Goal: Task Accomplishment & Management: Manage account settings

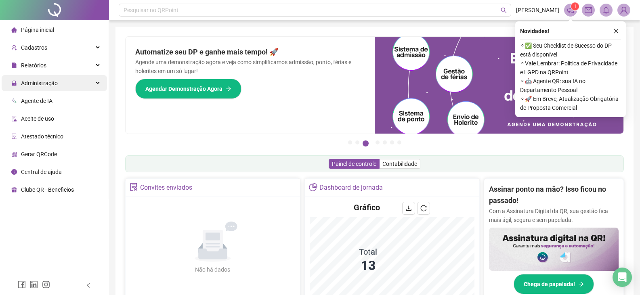
click at [81, 80] on div "Administração" at bounding box center [54, 83] width 105 height 16
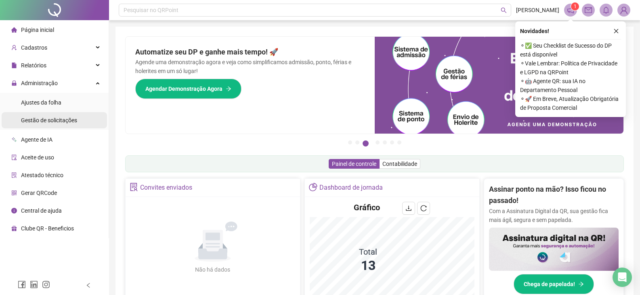
click at [67, 121] on span "Gestão de solicitações" at bounding box center [49, 120] width 56 height 6
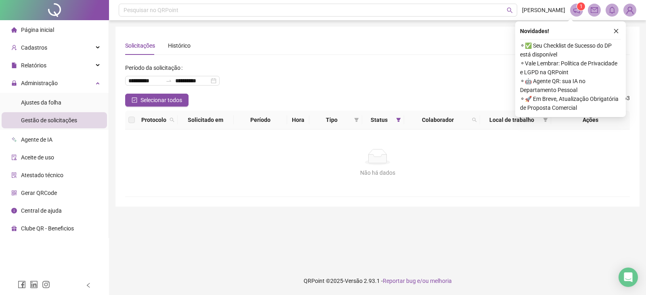
click at [621, 29] on div "Novidades ! ⚬ ✅ Seu Checklist de Sucesso do DP está disponível ⚬ Vale Lembrar: …" at bounding box center [570, 69] width 111 height 96
click at [618, 30] on button "button" at bounding box center [616, 31] width 10 height 10
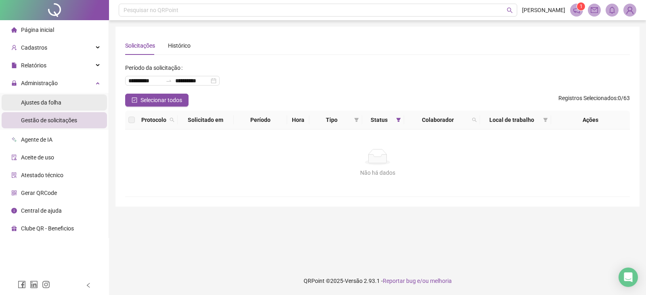
click at [71, 103] on li "Ajustes da folha" at bounding box center [54, 102] width 105 height 16
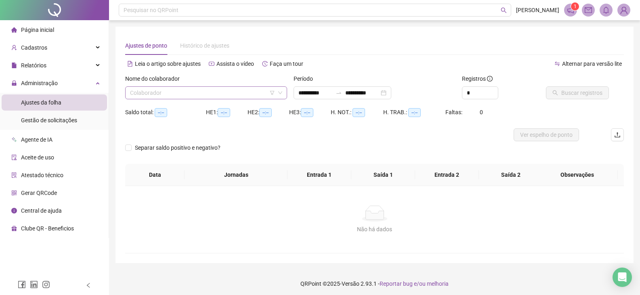
type input "**********"
click at [211, 93] on input "search" at bounding box center [202, 93] width 145 height 12
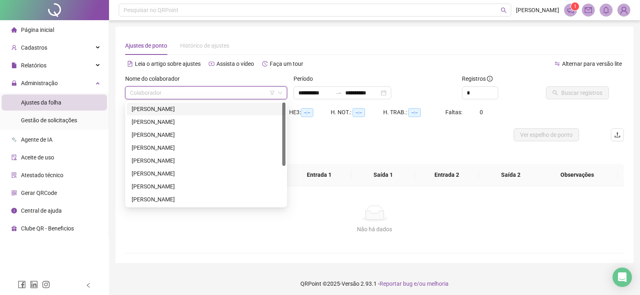
click at [213, 110] on div "[PERSON_NAME]" at bounding box center [206, 109] width 149 height 9
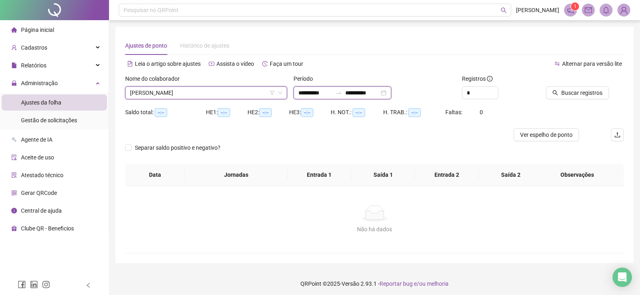
click at [373, 92] on input "**********" at bounding box center [362, 92] width 34 height 9
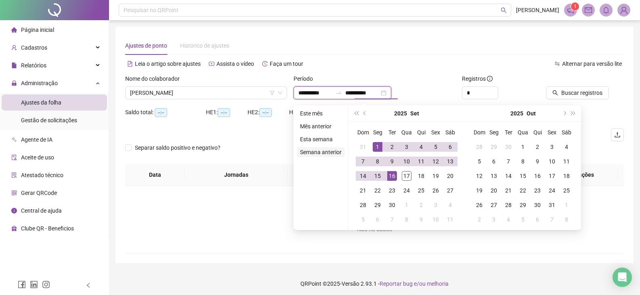
type input "**********"
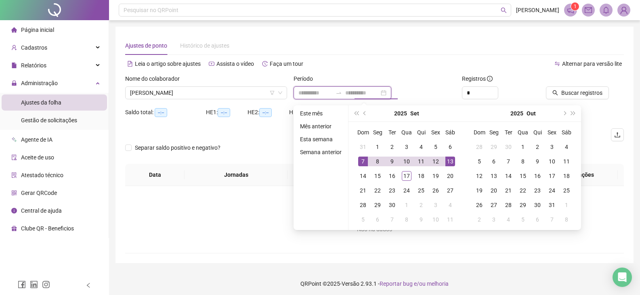
type input "**********"
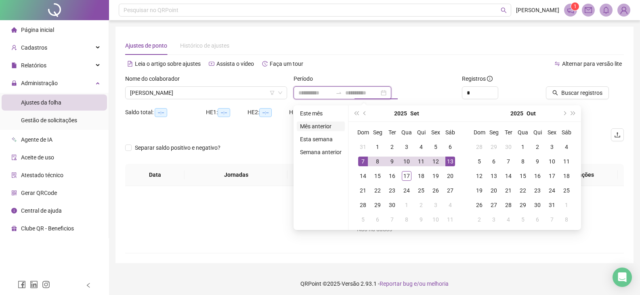
type input "**********"
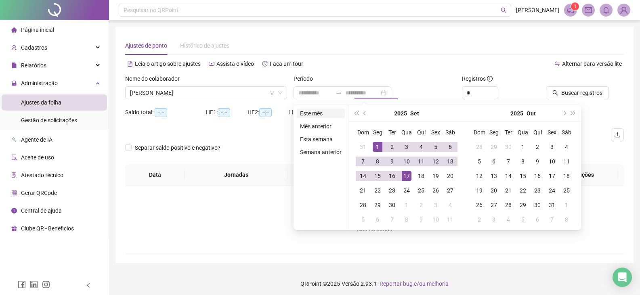
click at [315, 112] on li "Este mês" at bounding box center [321, 114] width 48 height 10
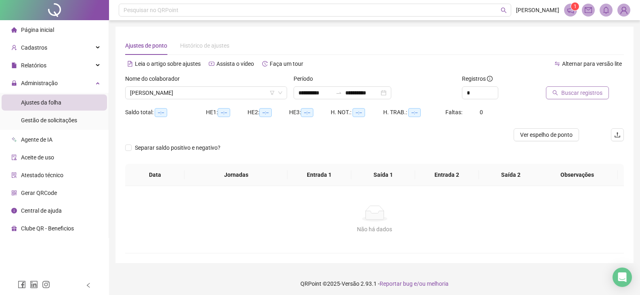
click at [581, 91] on span "Buscar registros" at bounding box center [581, 92] width 41 height 9
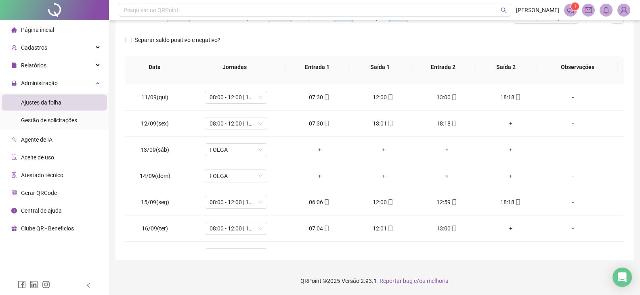
scroll to position [274, 0]
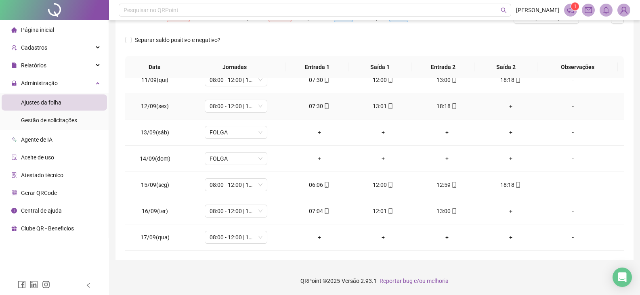
click at [505, 106] on div "+" at bounding box center [510, 106] width 51 height 9
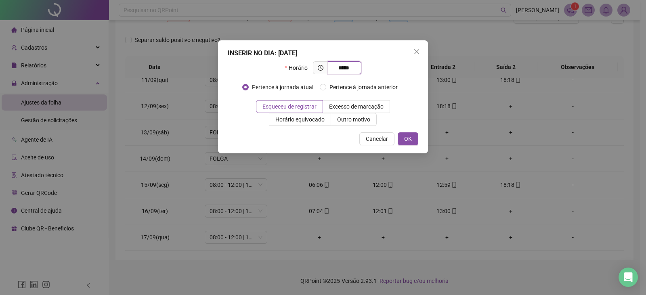
type input "*****"
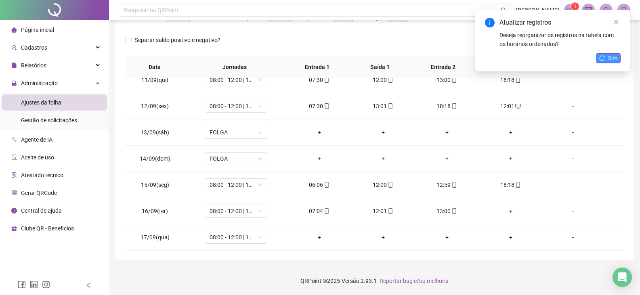
click at [605, 59] on icon "reload" at bounding box center [602, 58] width 6 height 6
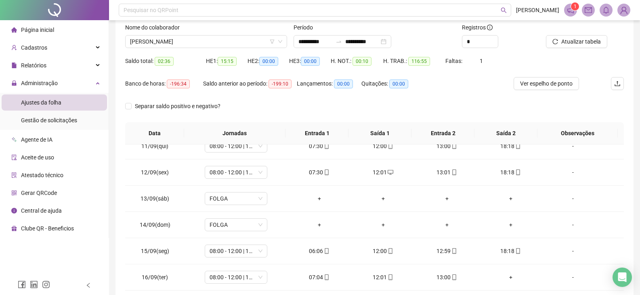
scroll to position [37, 0]
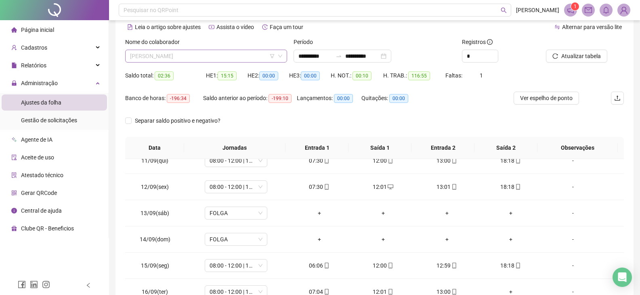
click at [235, 56] on span "[PERSON_NAME]" at bounding box center [206, 56] width 152 height 12
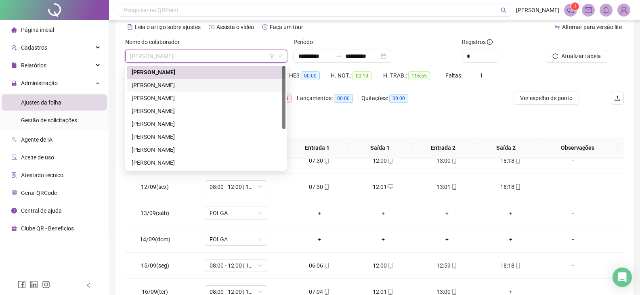
click at [205, 88] on div "[PERSON_NAME]" at bounding box center [206, 85] width 149 height 9
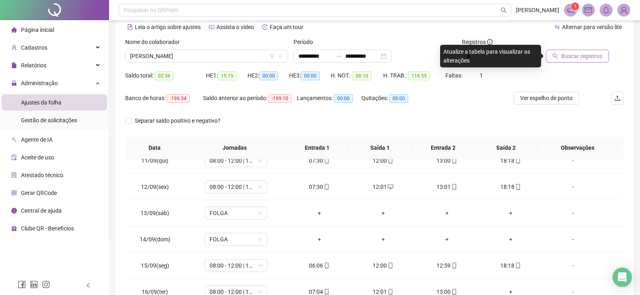
click at [586, 53] on span "Buscar registros" at bounding box center [581, 56] width 41 height 9
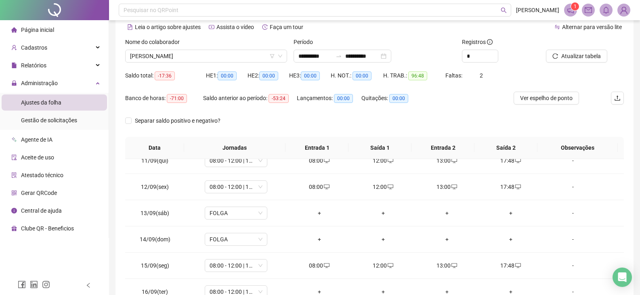
scroll to position [117, 0]
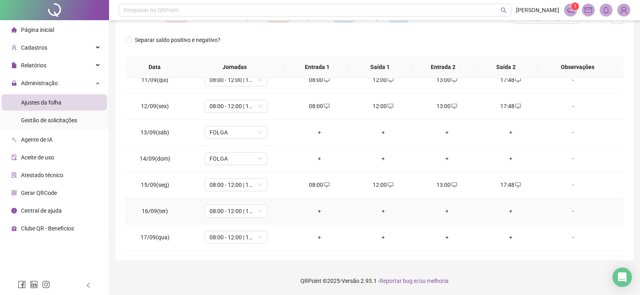
click at [315, 211] on div "+" at bounding box center [319, 211] width 51 height 9
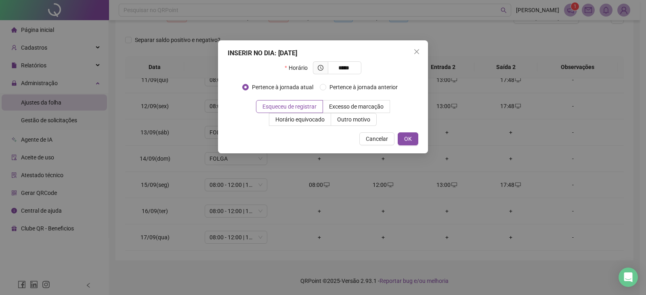
type input "*****"
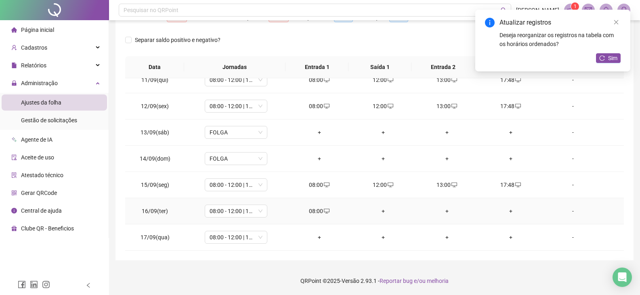
click at [380, 212] on div "+" at bounding box center [383, 211] width 51 height 9
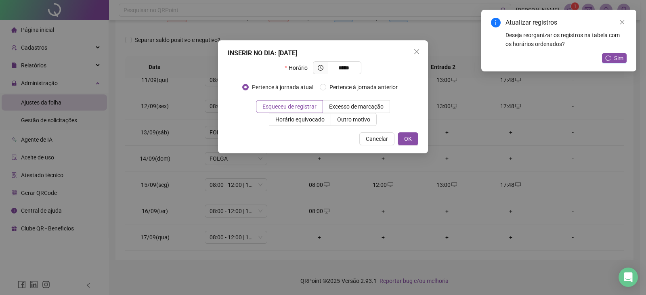
type input "*****"
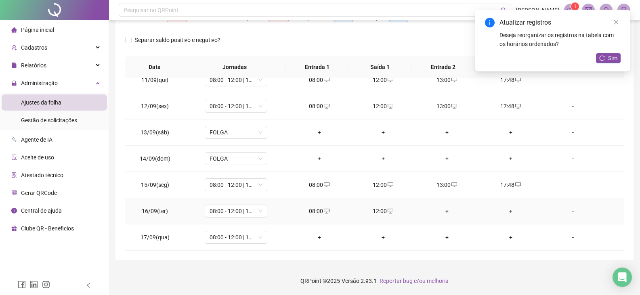
click at [442, 211] on div "+" at bounding box center [446, 211] width 51 height 9
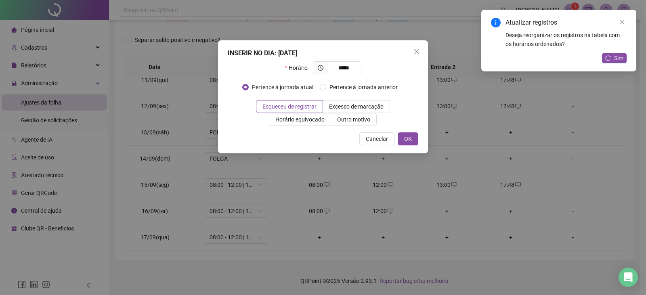
type input "*****"
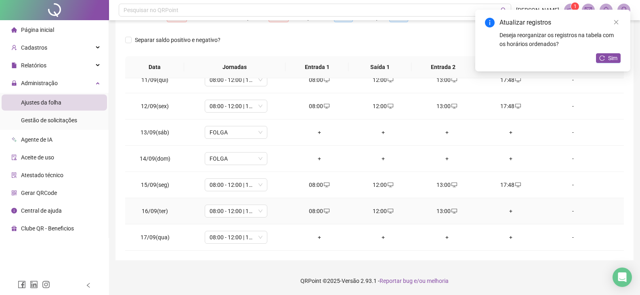
click at [506, 208] on div "+" at bounding box center [510, 211] width 51 height 9
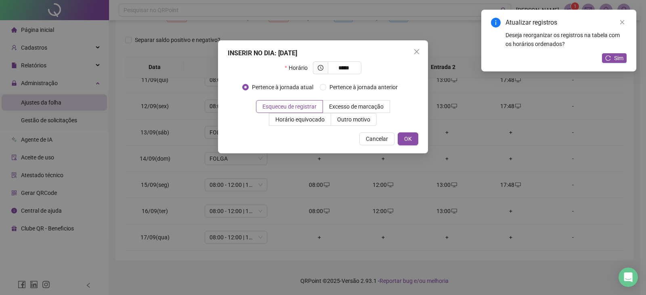
type input "*****"
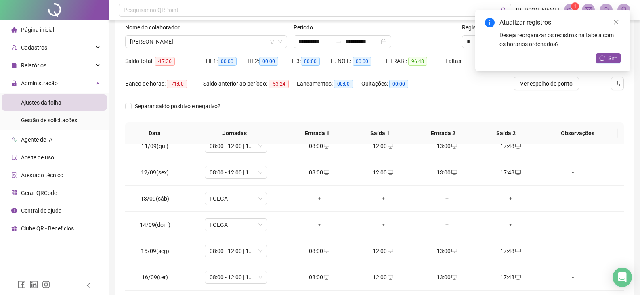
scroll to position [37, 0]
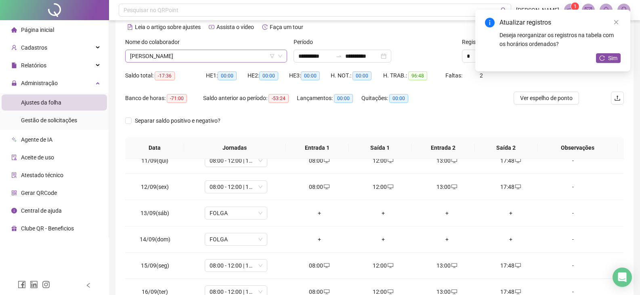
click at [217, 56] on span "[PERSON_NAME]" at bounding box center [206, 56] width 152 height 12
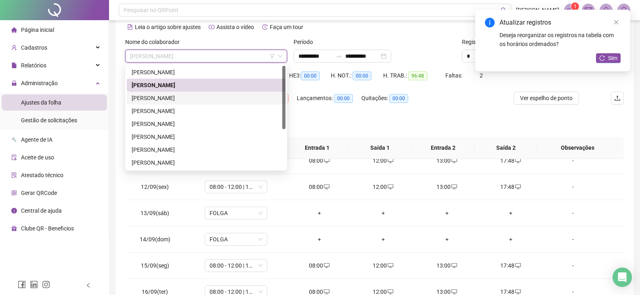
click at [210, 99] on div "[PERSON_NAME]" at bounding box center [206, 98] width 149 height 9
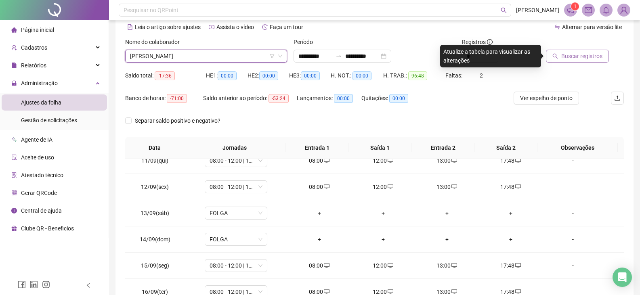
click at [562, 54] on span "Buscar registros" at bounding box center [581, 56] width 41 height 9
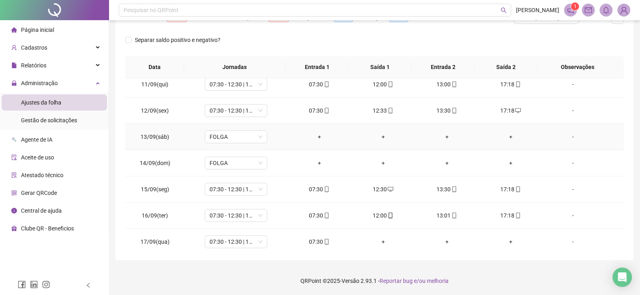
scroll to position [274, 0]
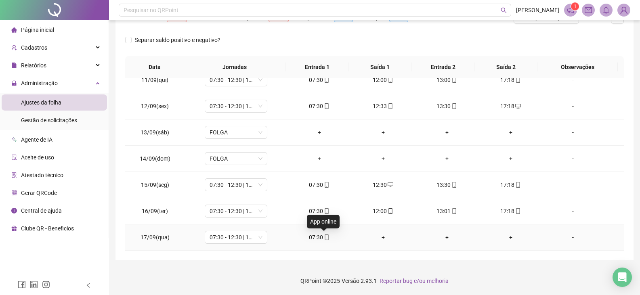
click at [325, 238] on icon "mobile" at bounding box center [327, 238] width 4 height 6
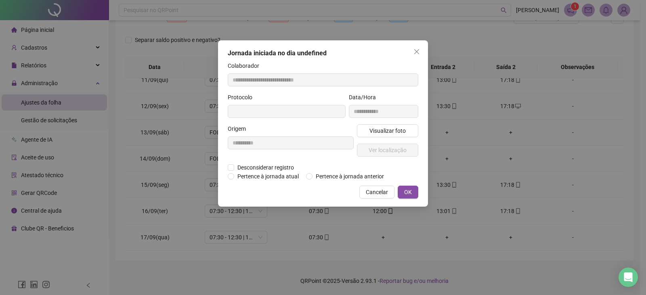
type input "**********"
click at [389, 153] on span "Ver localização" at bounding box center [388, 151] width 38 height 9
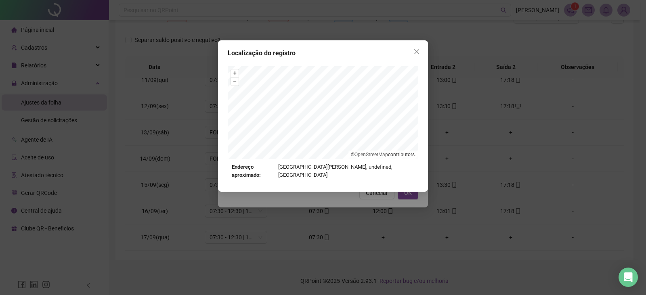
drag, startPoint x: 414, startPoint y: 54, endPoint x: 377, endPoint y: 168, distance: 119.6
click at [414, 54] on icon "close" at bounding box center [416, 51] width 5 height 5
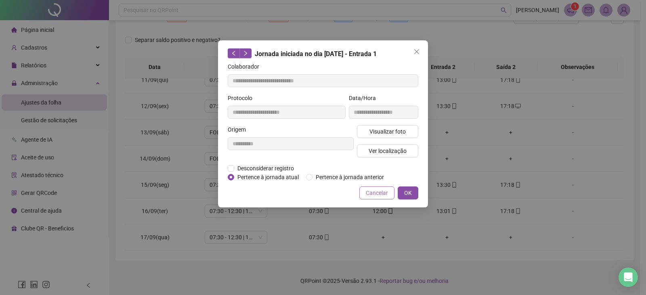
click at [376, 192] on span "Cancelar" at bounding box center [377, 193] width 22 height 9
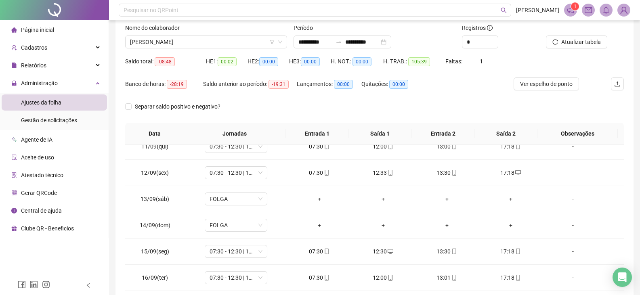
scroll to position [37, 0]
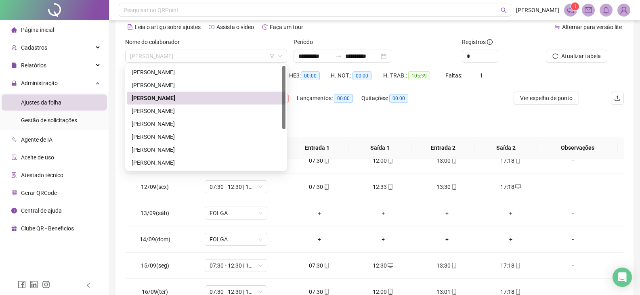
click at [193, 57] on span "[PERSON_NAME]" at bounding box center [206, 56] width 152 height 12
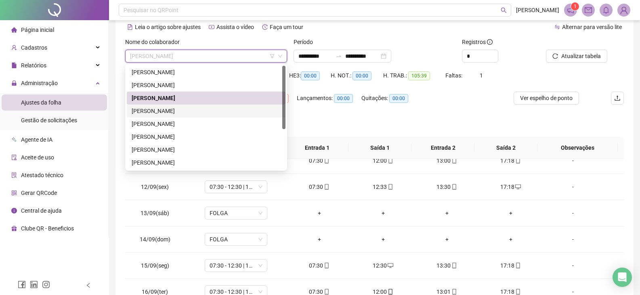
click at [174, 113] on div "[PERSON_NAME]" at bounding box center [206, 111] width 149 height 9
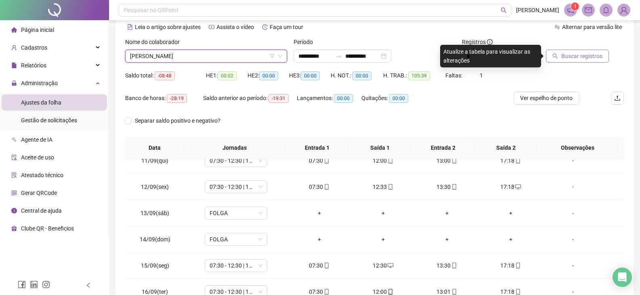
click at [562, 57] on span "Buscar registros" at bounding box center [581, 56] width 41 height 9
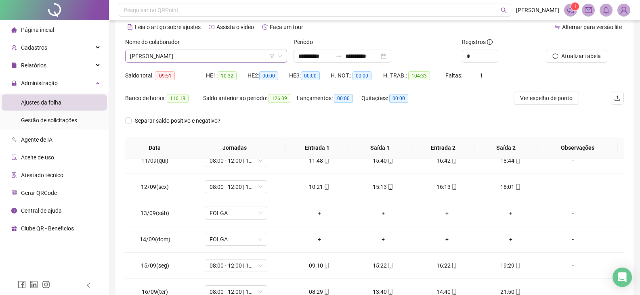
click at [230, 56] on span "[PERSON_NAME]" at bounding box center [206, 56] width 152 height 12
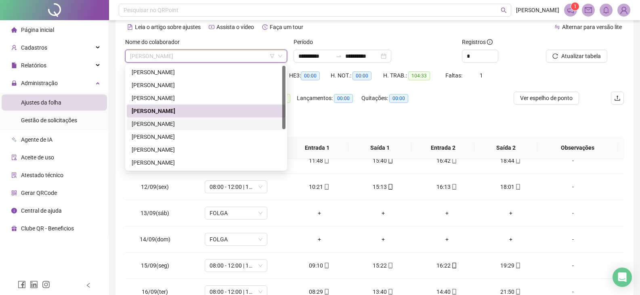
click at [197, 124] on div "[PERSON_NAME]" at bounding box center [206, 123] width 149 height 9
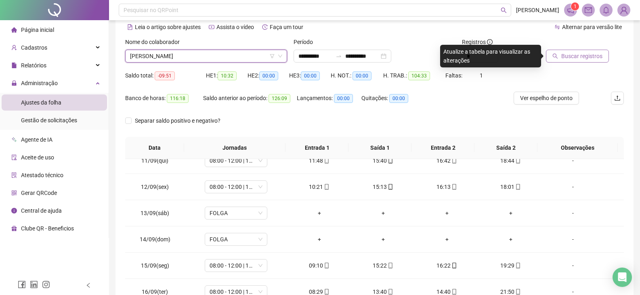
click at [584, 57] on span "Buscar registros" at bounding box center [581, 56] width 41 height 9
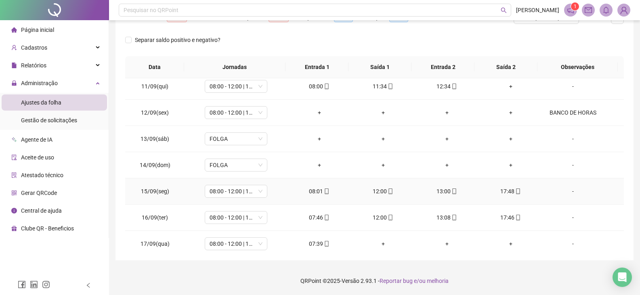
scroll to position [274, 0]
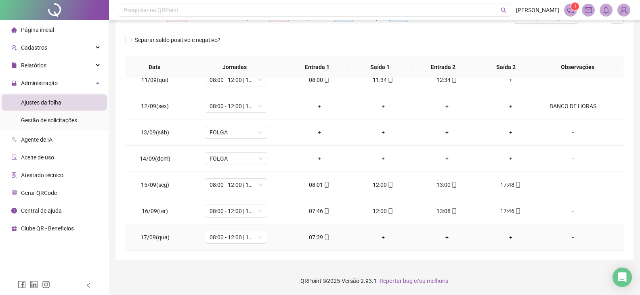
click at [325, 237] on icon "mobile" at bounding box center [327, 238] width 6 height 6
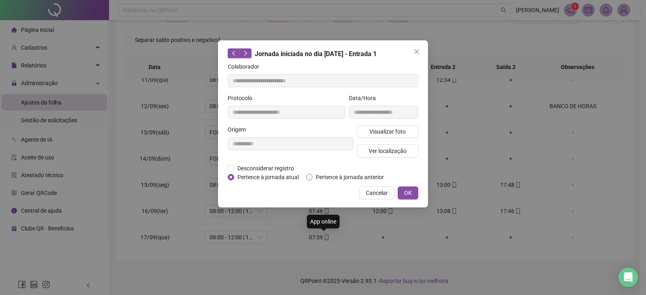
type input "**********"
click at [377, 149] on span "Ver localização" at bounding box center [388, 151] width 38 height 9
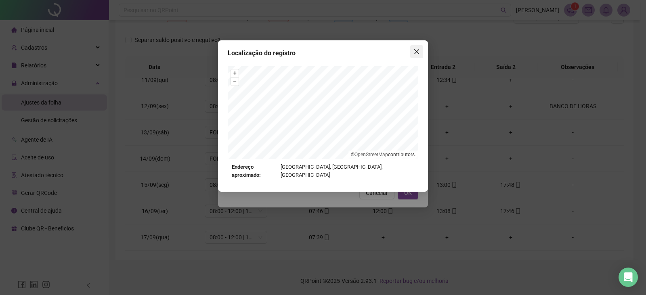
click at [416, 51] on icon "close" at bounding box center [416, 51] width 5 height 5
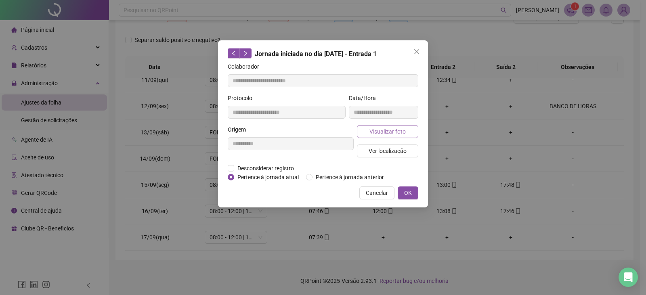
click at [389, 131] on span "Visualizar foto" at bounding box center [387, 131] width 36 height 9
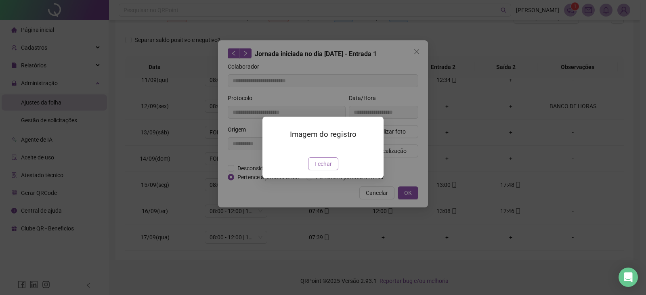
click at [319, 168] on span "Fechar" at bounding box center [322, 163] width 17 height 9
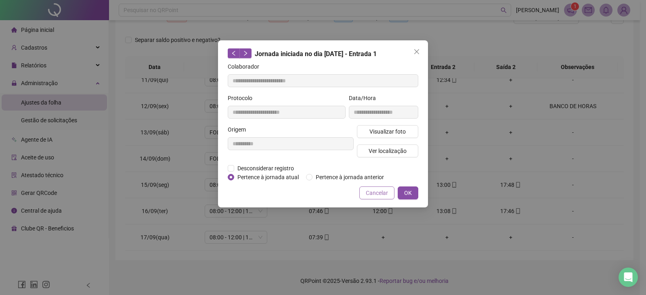
click at [371, 192] on span "Cancelar" at bounding box center [377, 193] width 22 height 9
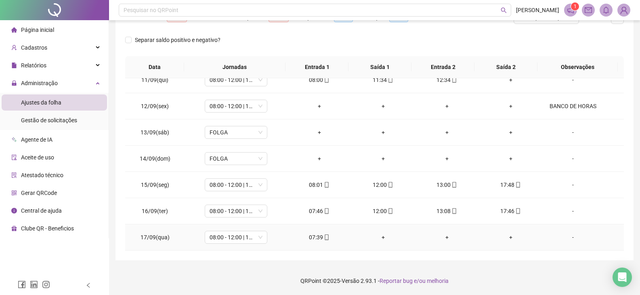
click at [325, 240] on icon "mobile" at bounding box center [327, 238] width 4 height 6
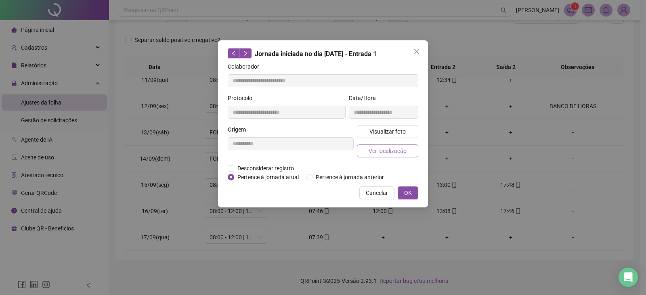
click at [379, 151] on span "Ver localização" at bounding box center [388, 151] width 38 height 9
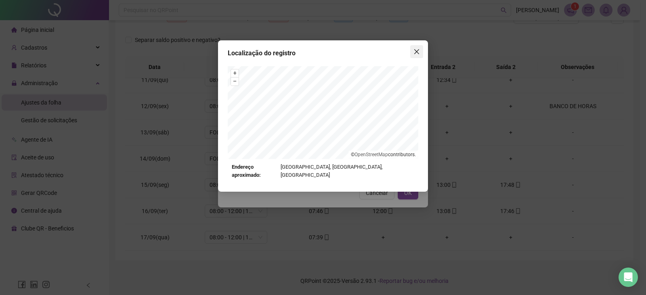
click at [417, 53] on icon "close" at bounding box center [416, 51] width 6 height 6
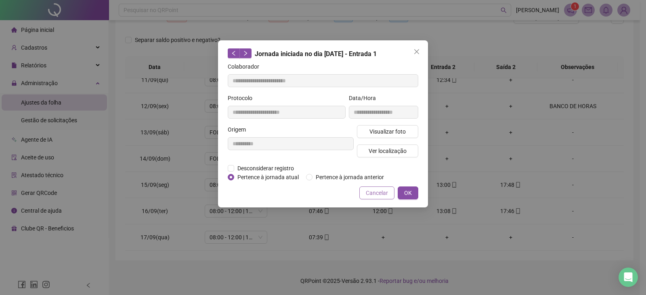
click at [377, 192] on span "Cancelar" at bounding box center [377, 193] width 22 height 9
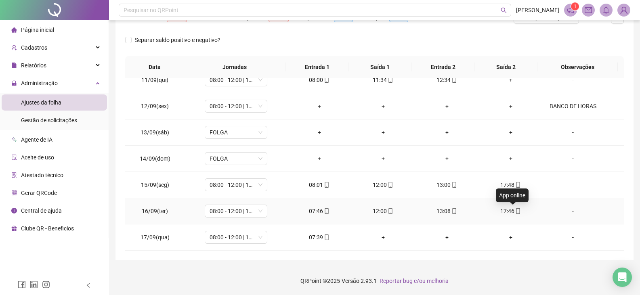
click at [516, 211] on div "17:46" at bounding box center [510, 211] width 51 height 9
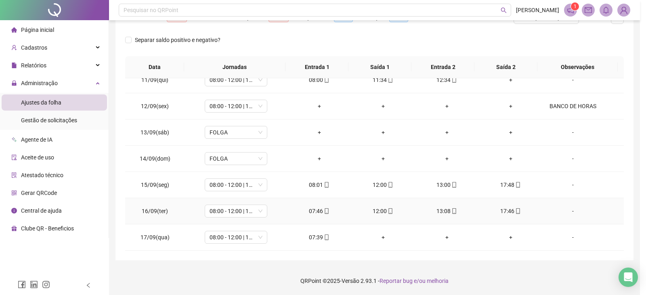
type input "**********"
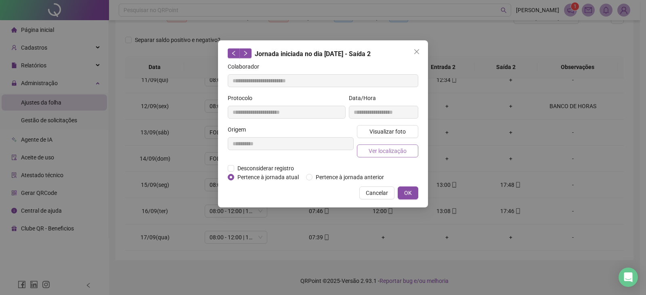
click at [400, 147] on span "Ver localização" at bounding box center [388, 151] width 38 height 9
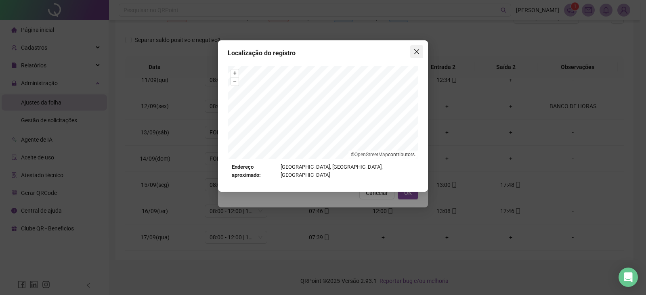
click at [420, 54] on span "Close" at bounding box center [416, 51] width 13 height 6
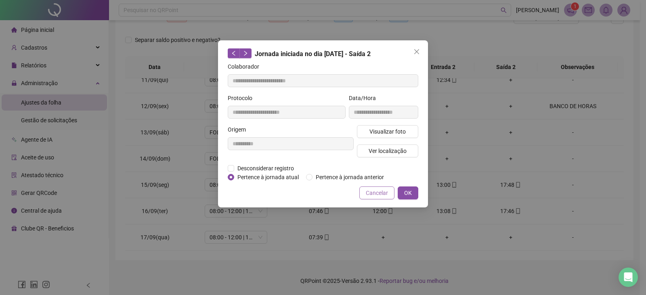
click at [374, 196] on span "Cancelar" at bounding box center [377, 193] width 22 height 9
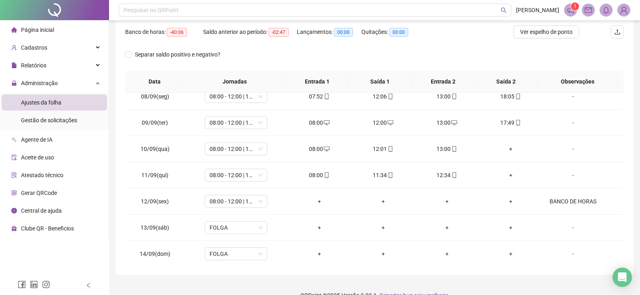
scroll to position [117, 0]
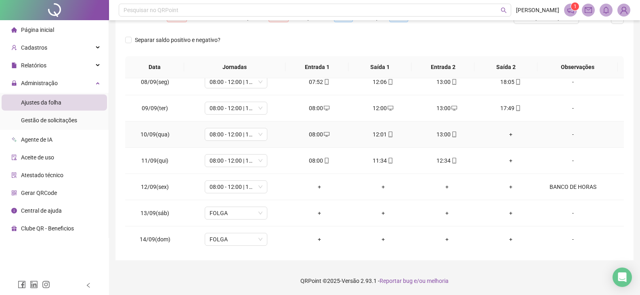
click at [506, 135] on div "+" at bounding box center [510, 134] width 51 height 9
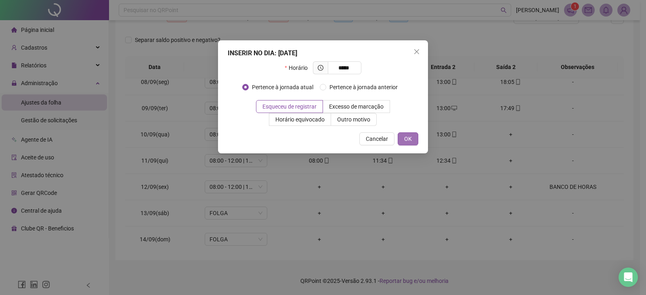
type input "*****"
click at [410, 140] on span "OK" at bounding box center [408, 138] width 8 height 9
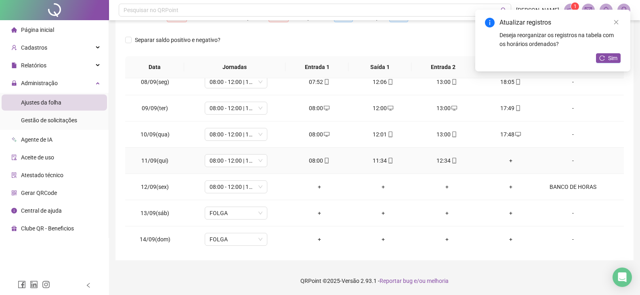
click at [505, 160] on div "+" at bounding box center [510, 160] width 51 height 9
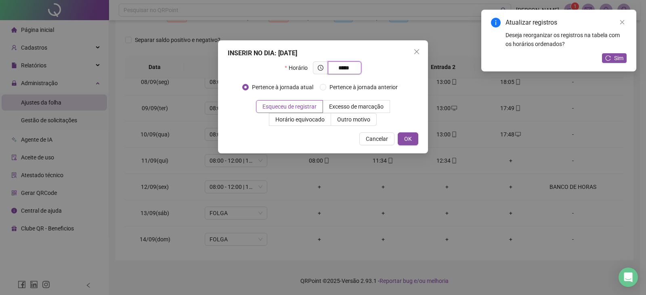
type input "*****"
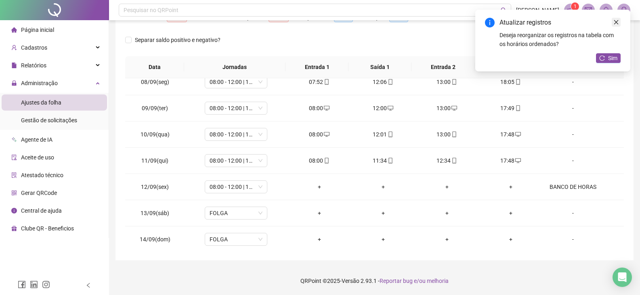
click at [618, 21] on icon "close" at bounding box center [616, 22] width 6 height 6
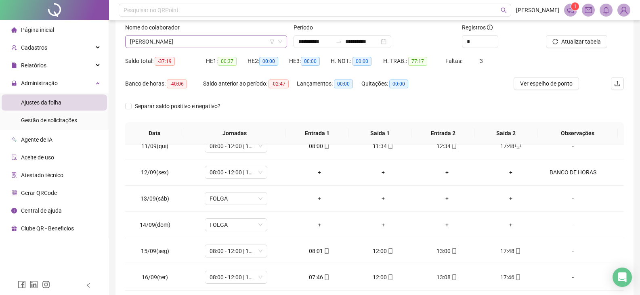
scroll to position [37, 0]
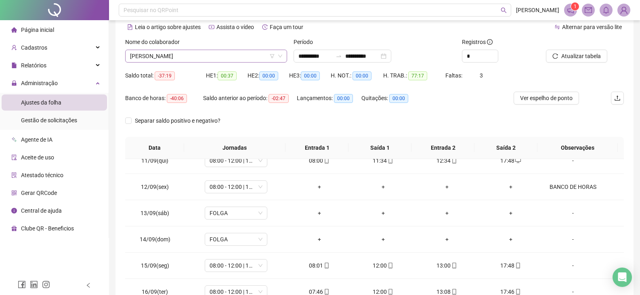
click at [252, 59] on span "[PERSON_NAME]" at bounding box center [206, 56] width 152 height 12
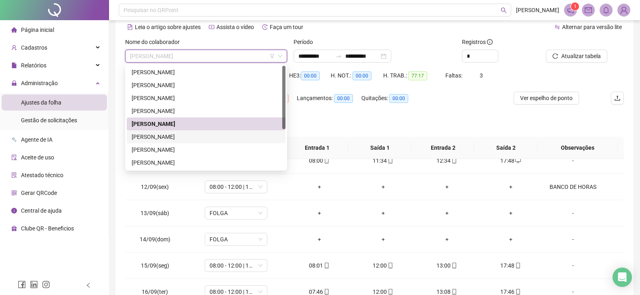
click at [179, 138] on div "[PERSON_NAME]" at bounding box center [206, 136] width 149 height 9
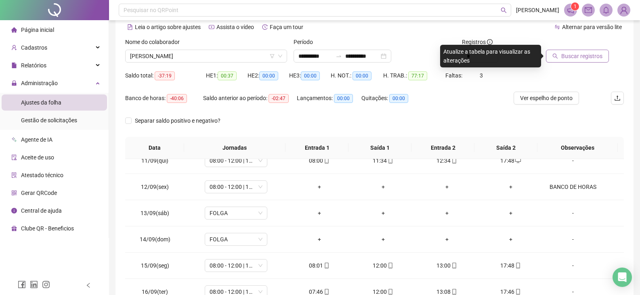
click at [583, 54] on span "Buscar registros" at bounding box center [581, 56] width 41 height 9
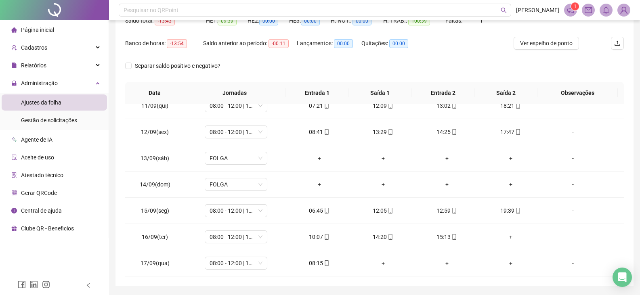
scroll to position [77, 0]
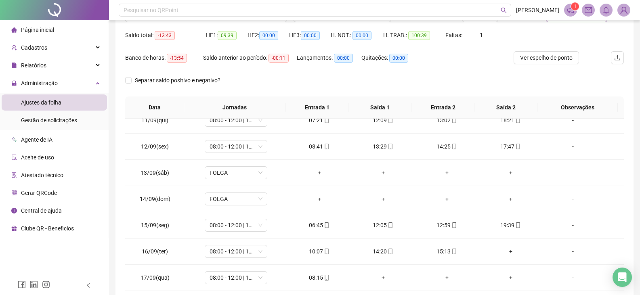
click at [572, 14] on span at bounding box center [570, 10] width 13 height 13
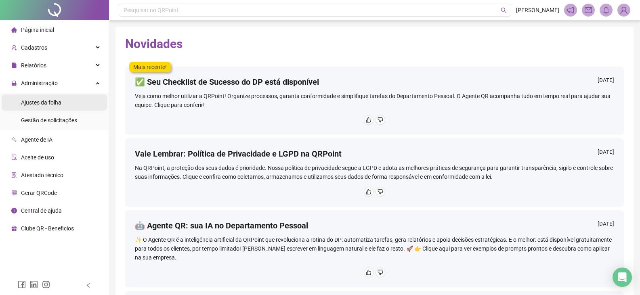
click at [68, 98] on li "Ajustes da folha" at bounding box center [54, 102] width 105 height 16
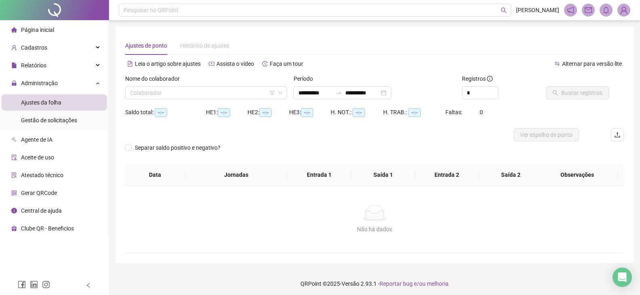
type input "**********"
click at [226, 94] on input "search" at bounding box center [202, 93] width 145 height 12
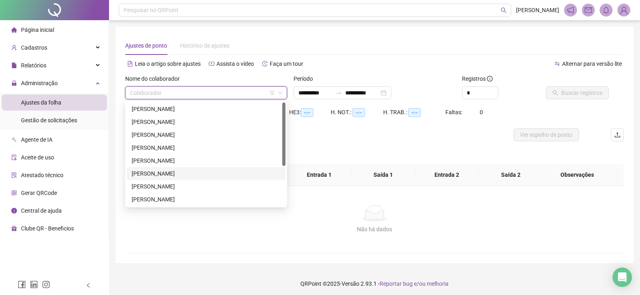
click at [195, 174] on div "[PERSON_NAME]" at bounding box center [206, 173] width 149 height 9
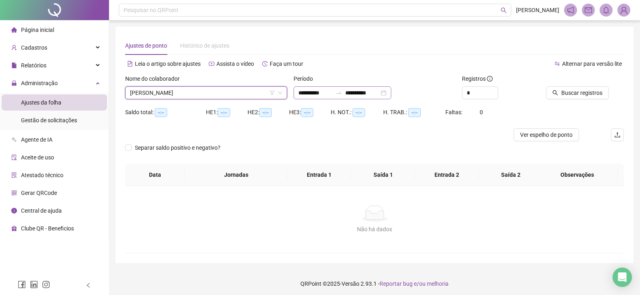
click at [345, 90] on div at bounding box center [338, 93] width 13 height 6
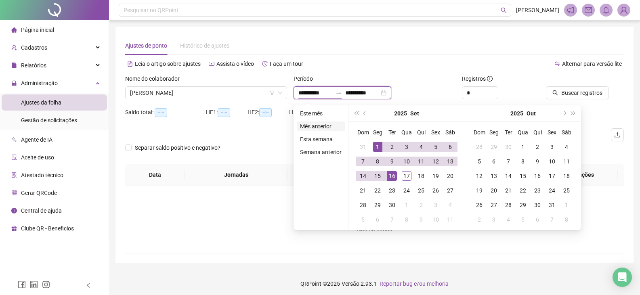
type input "**********"
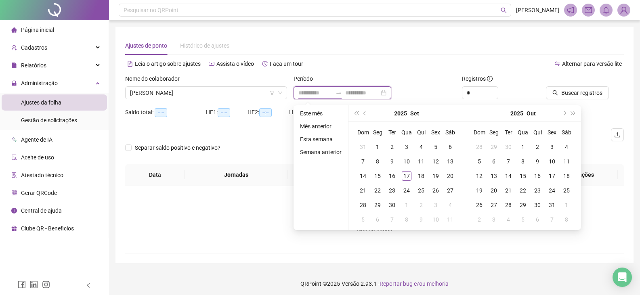
type input "**********"
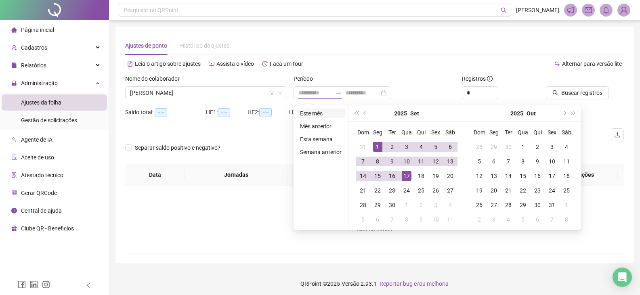
click at [318, 114] on li "Este mês" at bounding box center [321, 114] width 48 height 10
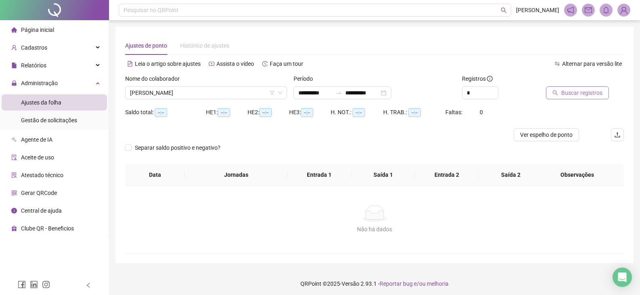
click at [587, 91] on span "Buscar registros" at bounding box center [581, 92] width 41 height 9
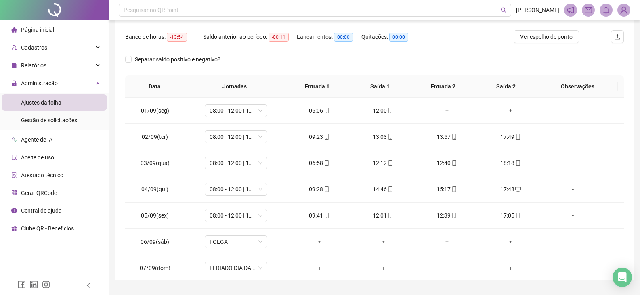
scroll to position [117, 0]
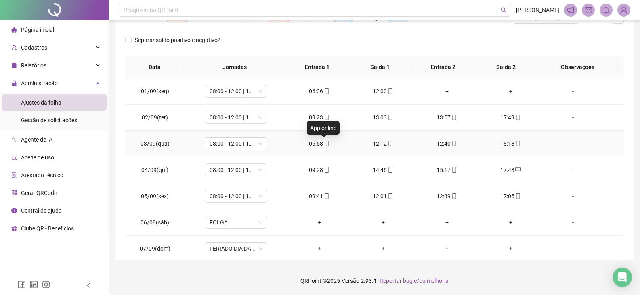
click at [325, 145] on icon "mobile" at bounding box center [327, 144] width 6 height 6
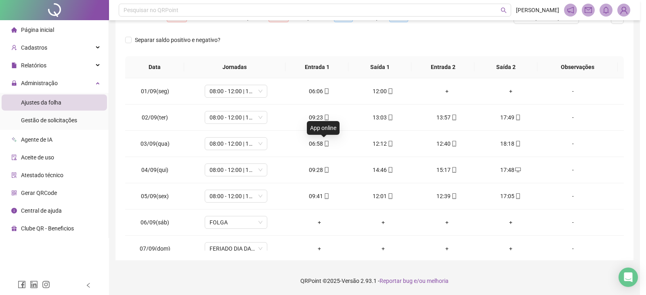
type input "**********"
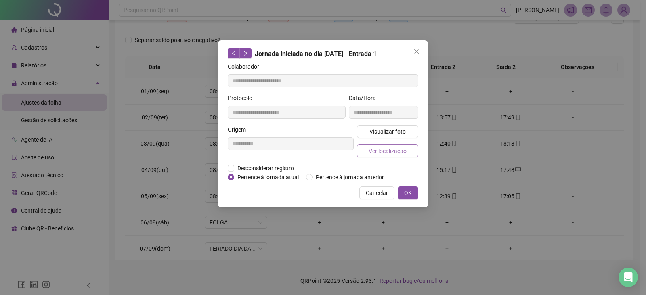
click at [369, 148] on span "Ver localização" at bounding box center [388, 151] width 38 height 9
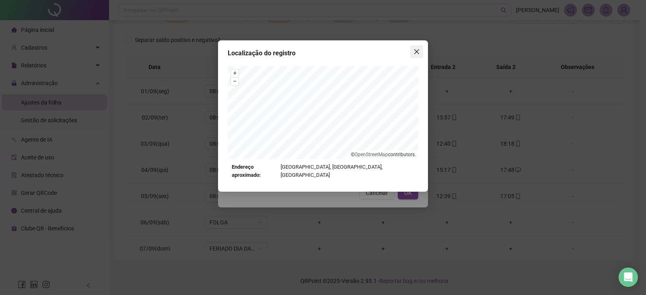
click at [415, 51] on icon "close" at bounding box center [416, 51] width 6 height 6
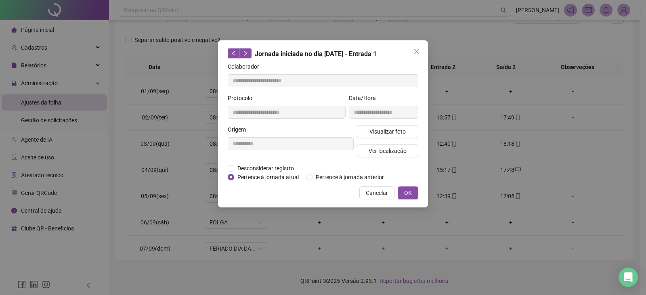
click at [377, 188] on button "Cancelar" at bounding box center [376, 192] width 35 height 13
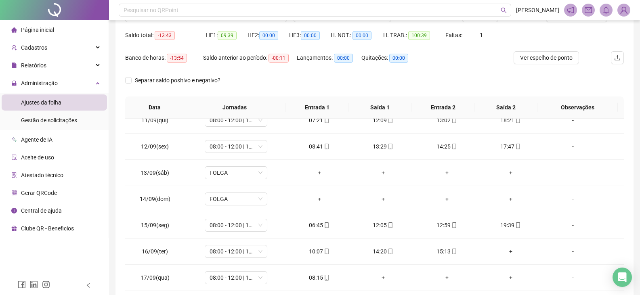
scroll to position [37, 0]
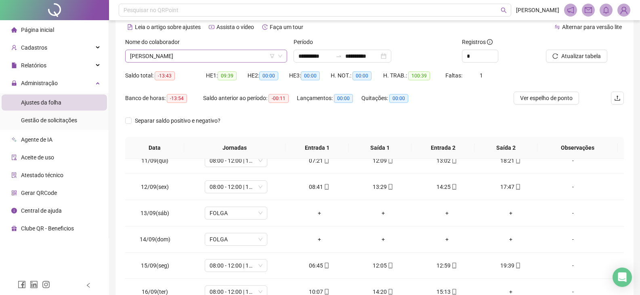
click at [209, 53] on span "[PERSON_NAME]" at bounding box center [206, 56] width 152 height 12
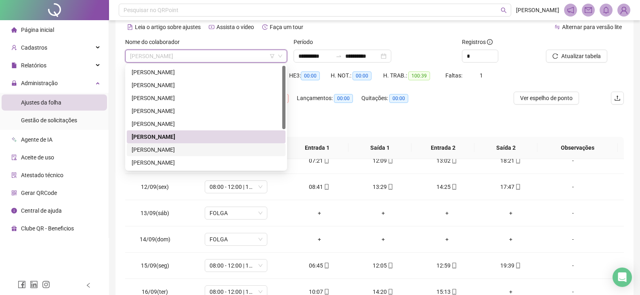
click at [193, 150] on div "[PERSON_NAME]" at bounding box center [206, 149] width 149 height 9
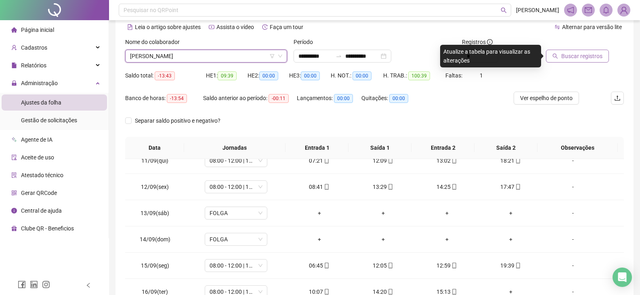
click at [578, 59] on span "Buscar registros" at bounding box center [581, 56] width 41 height 9
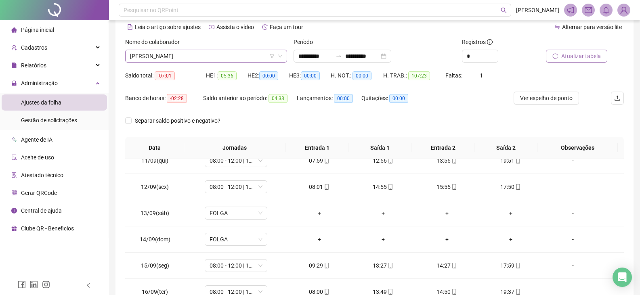
click at [245, 61] on span "[PERSON_NAME]" at bounding box center [206, 56] width 152 height 12
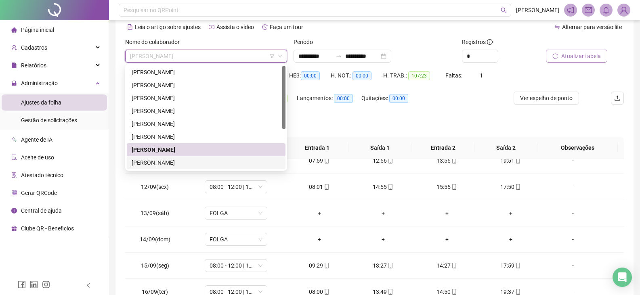
click at [198, 159] on div "[PERSON_NAME]" at bounding box center [206, 162] width 149 height 9
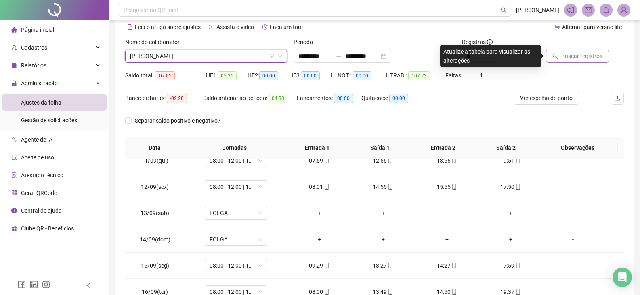
click at [564, 59] on span "Buscar registros" at bounding box center [581, 56] width 41 height 9
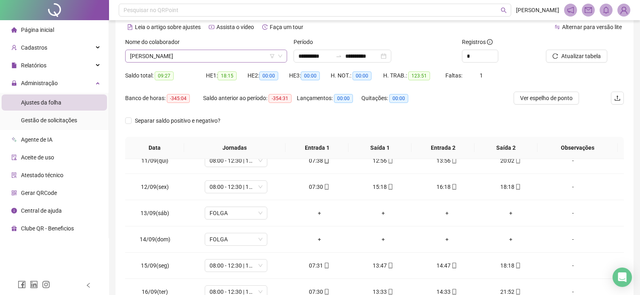
click at [219, 57] on span "[PERSON_NAME]" at bounding box center [206, 56] width 152 height 12
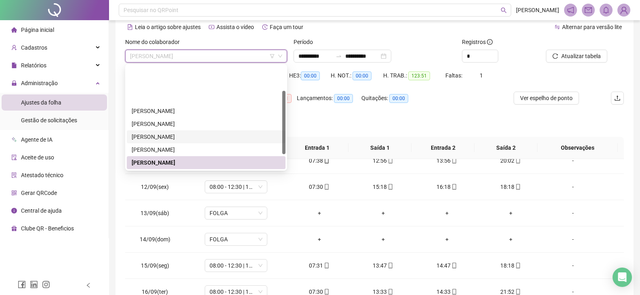
scroll to position [40, 0]
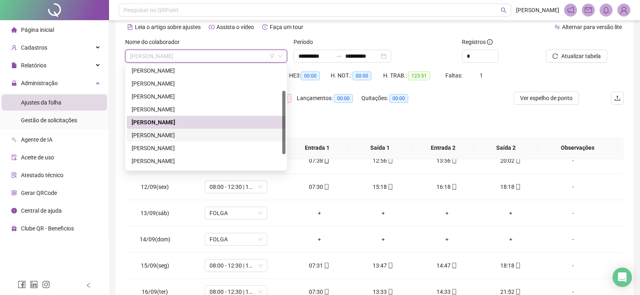
click at [207, 135] on div "[PERSON_NAME]" at bounding box center [206, 135] width 149 height 9
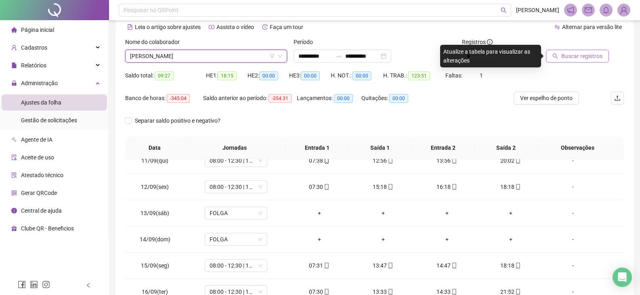
click at [569, 57] on span "Buscar registros" at bounding box center [581, 56] width 41 height 9
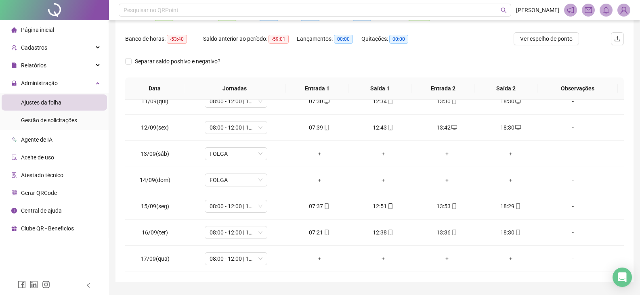
scroll to position [117, 0]
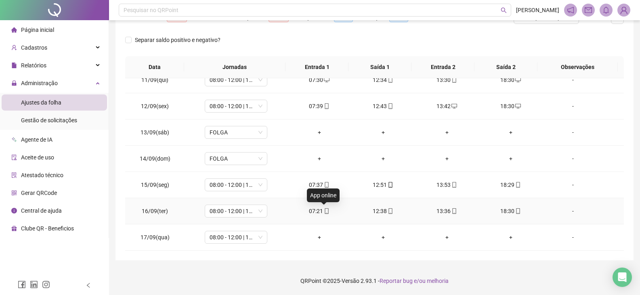
click at [324, 211] on icon "mobile" at bounding box center [327, 211] width 6 height 6
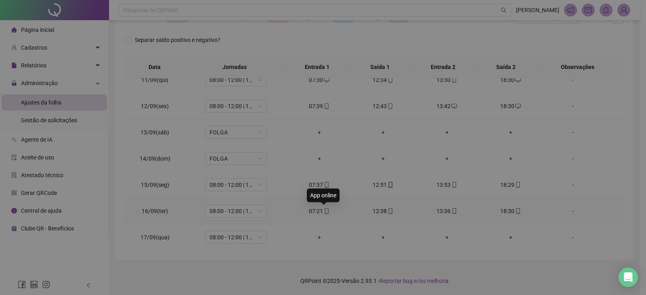
type input "**********"
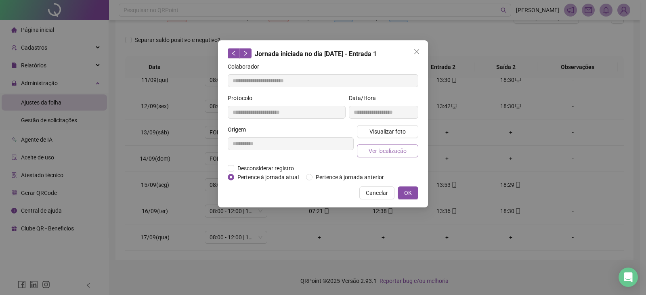
click at [389, 151] on span "Ver localização" at bounding box center [388, 151] width 38 height 9
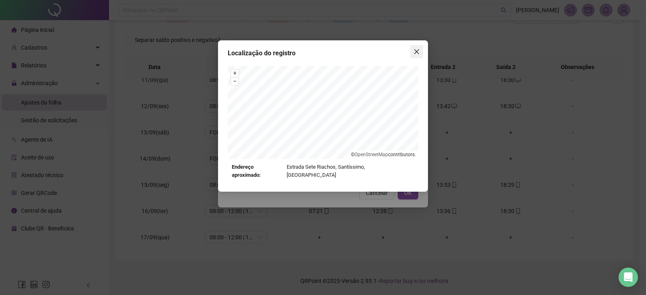
click at [416, 52] on icon "close" at bounding box center [416, 51] width 5 height 5
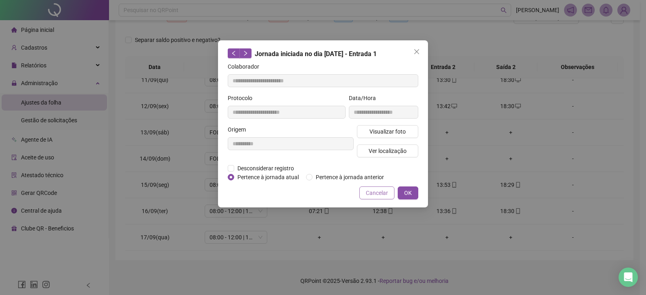
click at [381, 189] on span "Cancelar" at bounding box center [377, 193] width 22 height 9
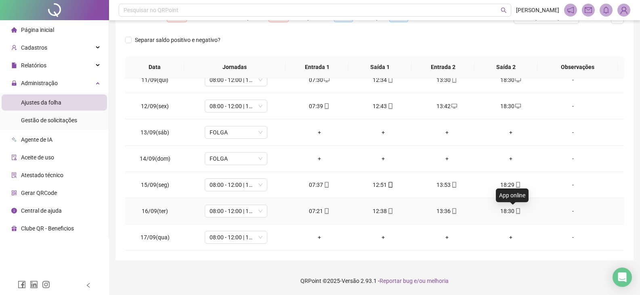
click at [516, 211] on icon "mobile" at bounding box center [518, 211] width 4 height 6
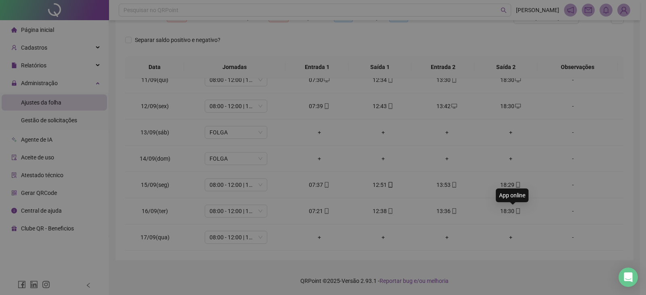
type input "**********"
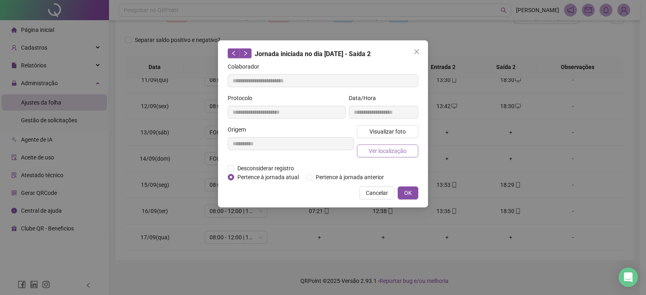
click at [381, 152] on span "Ver localização" at bounding box center [388, 151] width 38 height 9
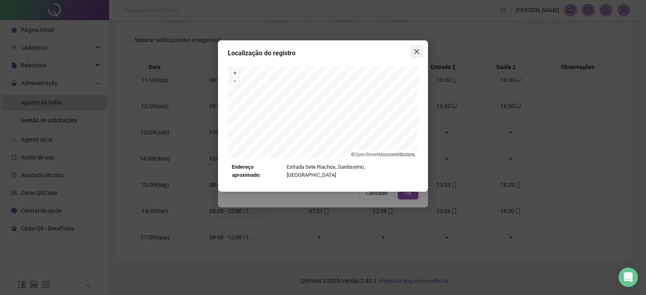
click at [418, 53] on icon "close" at bounding box center [416, 51] width 5 height 5
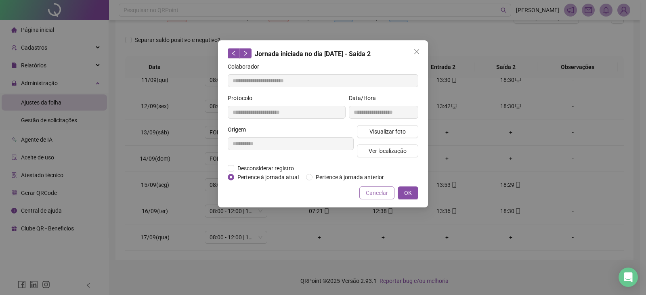
click at [379, 195] on span "Cancelar" at bounding box center [377, 193] width 22 height 9
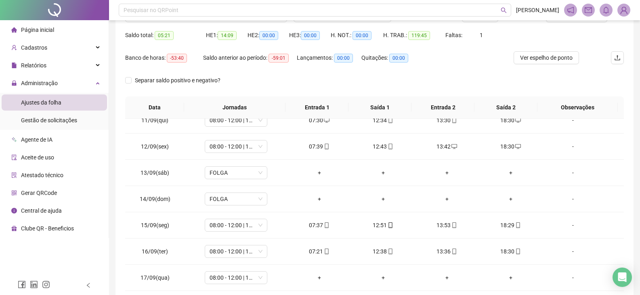
scroll to position [37, 0]
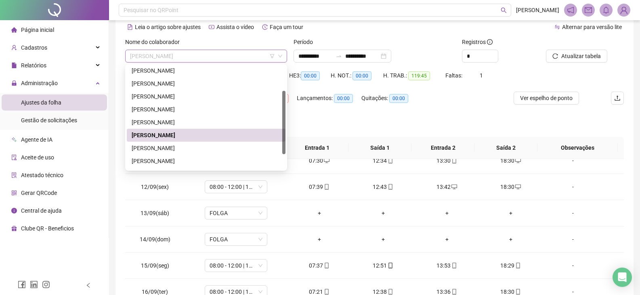
click at [235, 57] on span "[PERSON_NAME]" at bounding box center [206, 56] width 152 height 12
click at [184, 150] on div "[PERSON_NAME]" at bounding box center [206, 148] width 149 height 9
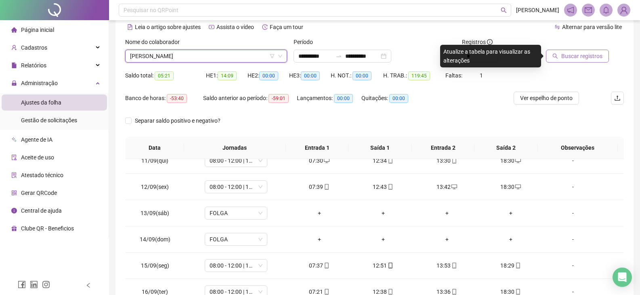
click at [573, 52] on span "Buscar registros" at bounding box center [581, 56] width 41 height 9
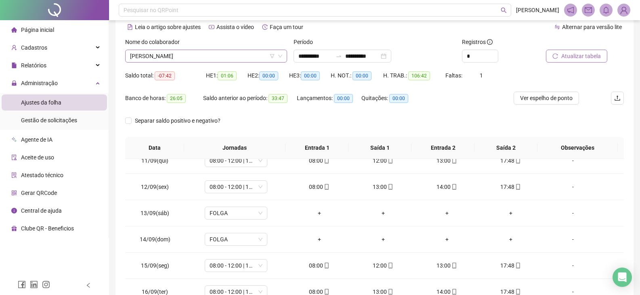
click at [229, 55] on span "[PERSON_NAME]" at bounding box center [206, 56] width 152 height 12
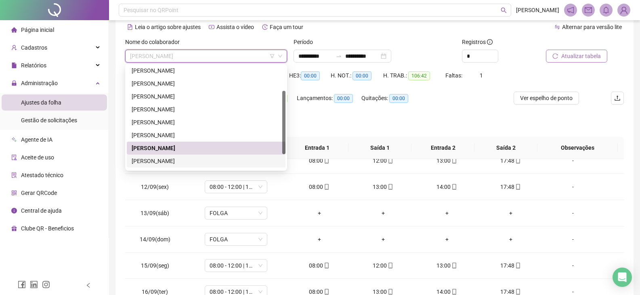
click at [165, 160] on div "[PERSON_NAME]" at bounding box center [206, 161] width 149 height 9
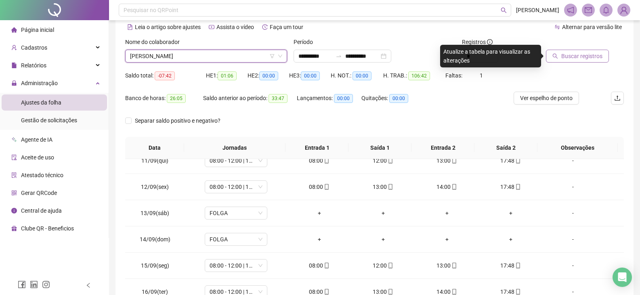
click at [568, 57] on span "Buscar registros" at bounding box center [581, 56] width 41 height 9
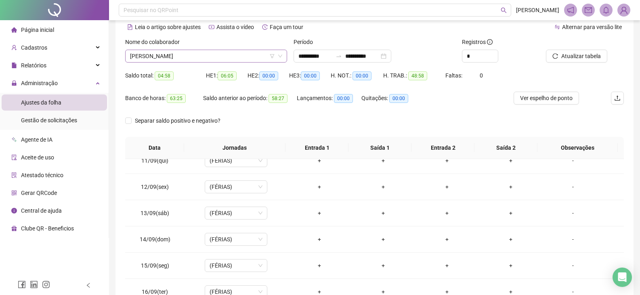
click at [224, 57] on span "[PERSON_NAME]" at bounding box center [206, 56] width 152 height 12
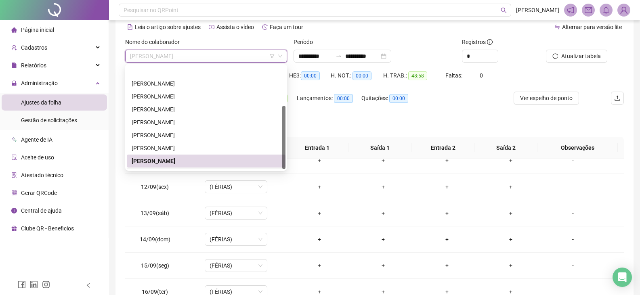
scroll to position [65, 0]
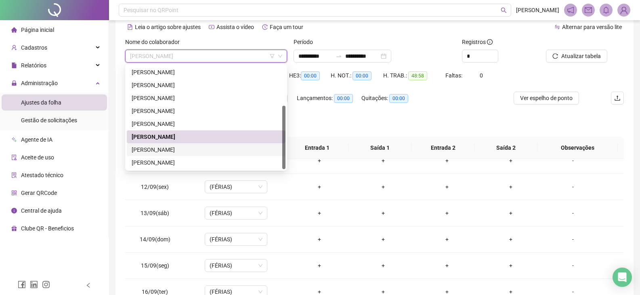
click at [161, 146] on div "[PERSON_NAME]" at bounding box center [206, 149] width 149 height 9
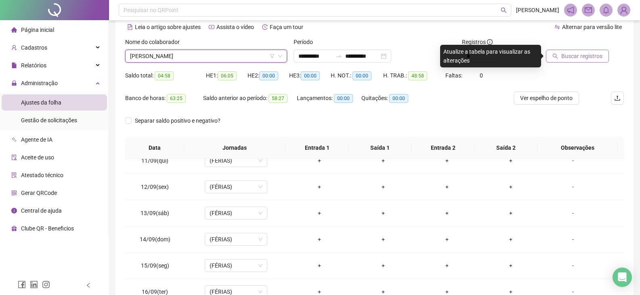
click at [570, 60] on span "Buscar registros" at bounding box center [581, 56] width 41 height 9
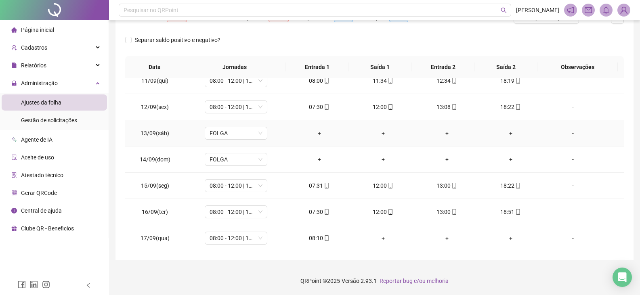
scroll to position [274, 0]
click at [325, 239] on icon "mobile" at bounding box center [327, 238] width 4 height 6
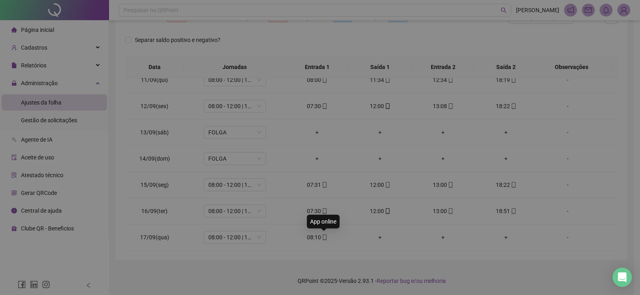
type input "**********"
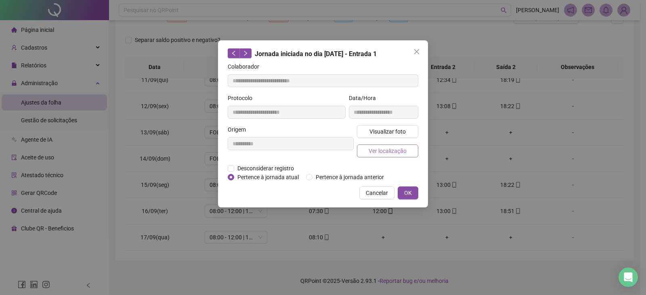
click at [378, 151] on span "Ver localização" at bounding box center [388, 151] width 38 height 9
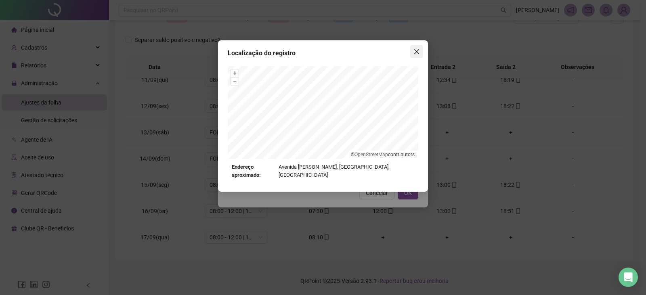
click at [413, 52] on span "Close" at bounding box center [416, 51] width 13 height 6
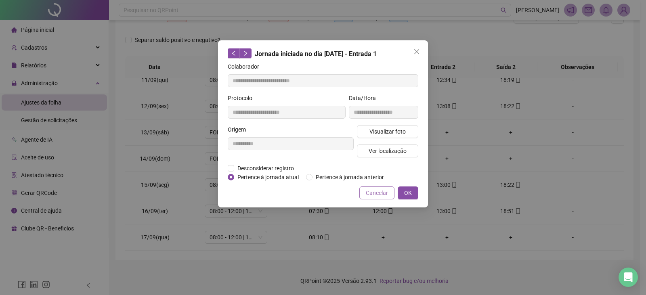
click at [381, 192] on span "Cancelar" at bounding box center [377, 193] width 22 height 9
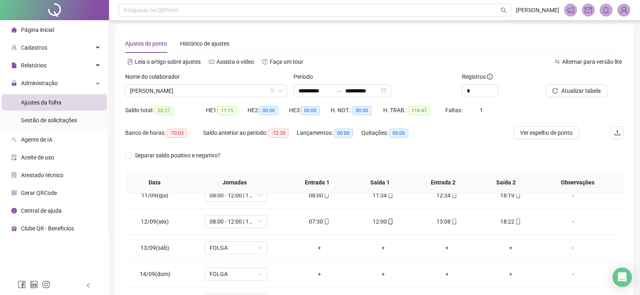
scroll to position [0, 0]
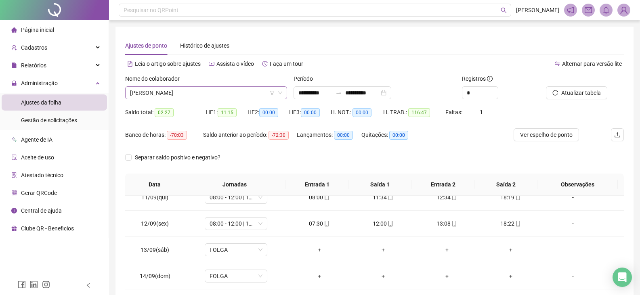
click at [215, 94] on span "[PERSON_NAME]" at bounding box center [206, 93] width 152 height 12
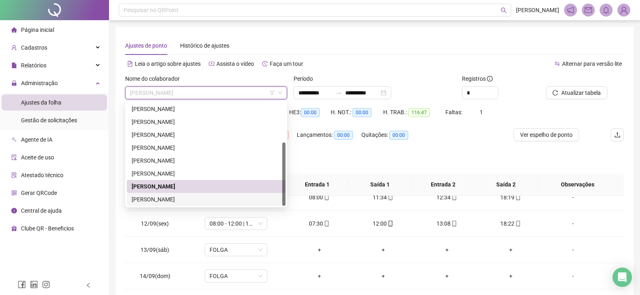
click at [192, 199] on div "[PERSON_NAME]" at bounding box center [206, 199] width 149 height 9
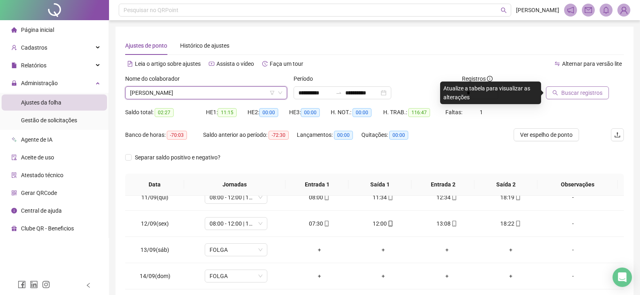
click at [589, 95] on span "Buscar registros" at bounding box center [581, 92] width 41 height 9
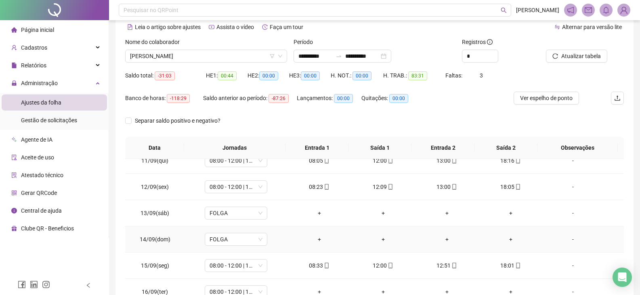
scroll to position [117, 0]
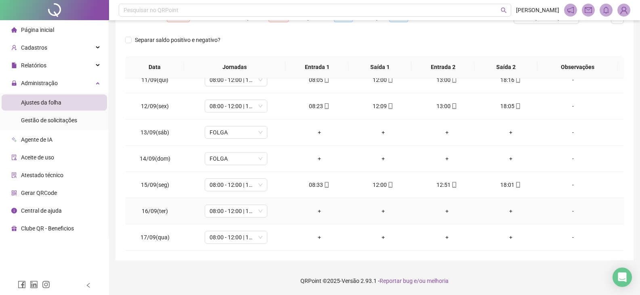
click at [567, 212] on div "-" at bounding box center [573, 211] width 48 height 9
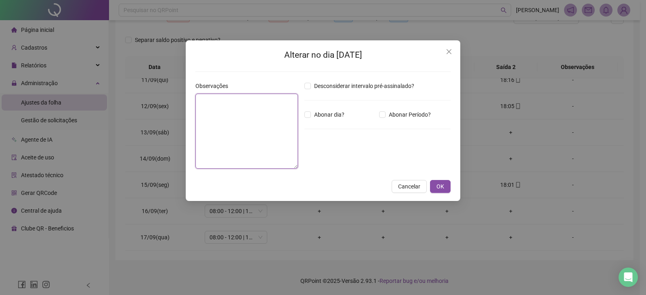
click at [268, 130] on textarea at bounding box center [246, 131] width 103 height 75
type textarea "*****"
click at [440, 187] on span "OK" at bounding box center [440, 186] width 8 height 9
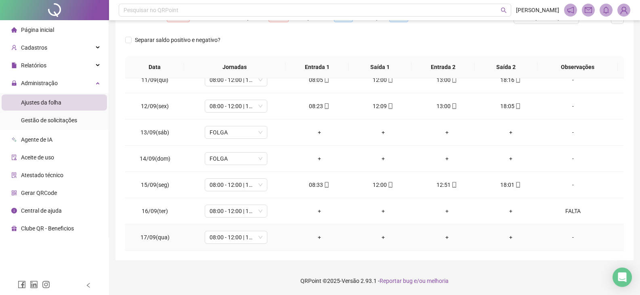
click at [570, 239] on div "-" at bounding box center [573, 237] width 48 height 9
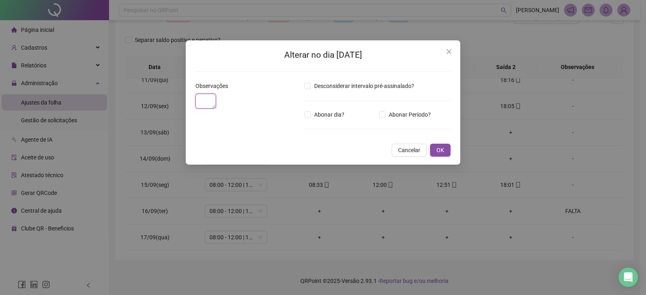
click at [216, 109] on textarea at bounding box center [205, 101] width 21 height 15
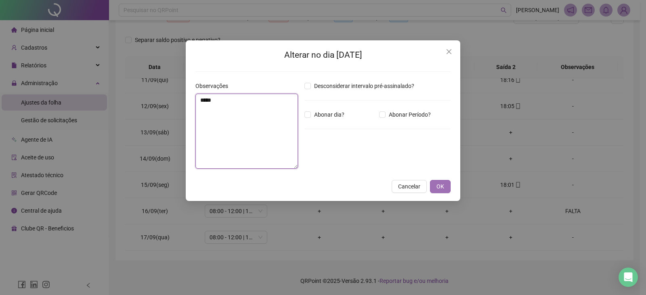
type textarea "*****"
click at [440, 184] on span "OK" at bounding box center [440, 186] width 8 height 9
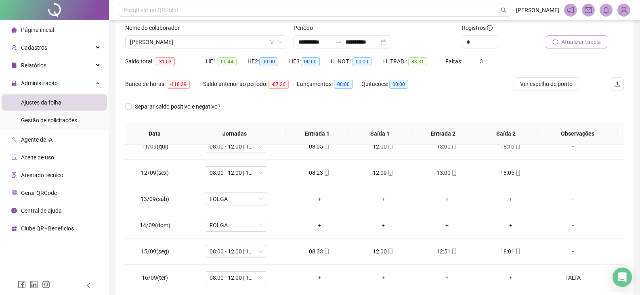
scroll to position [37, 0]
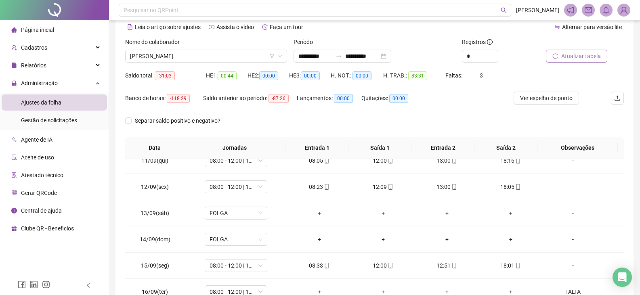
click at [570, 59] on span "Atualizar tabela" at bounding box center [581, 56] width 40 height 9
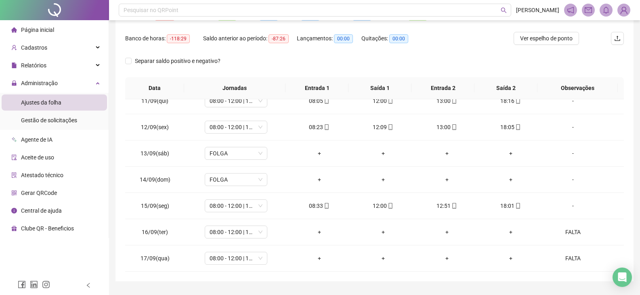
scroll to position [117, 0]
